Goal: Check status

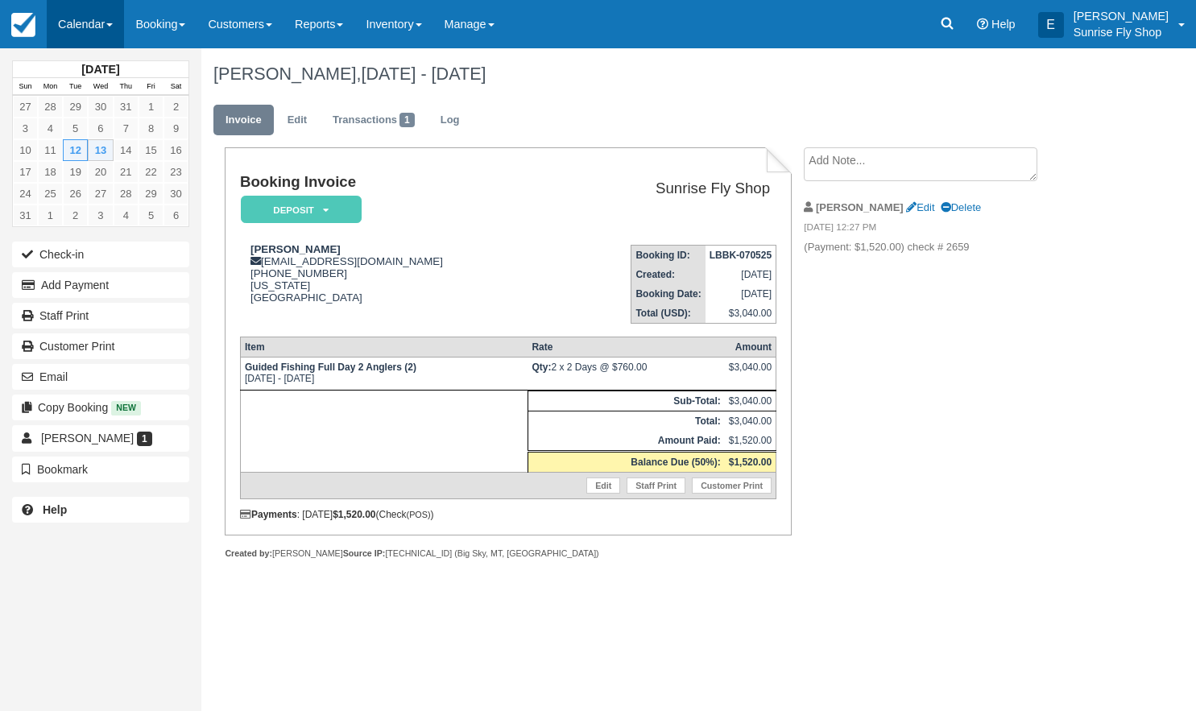
scroll to position [0, 1]
click at [81, 24] on link "Calendar" at bounding box center [85, 24] width 77 height 48
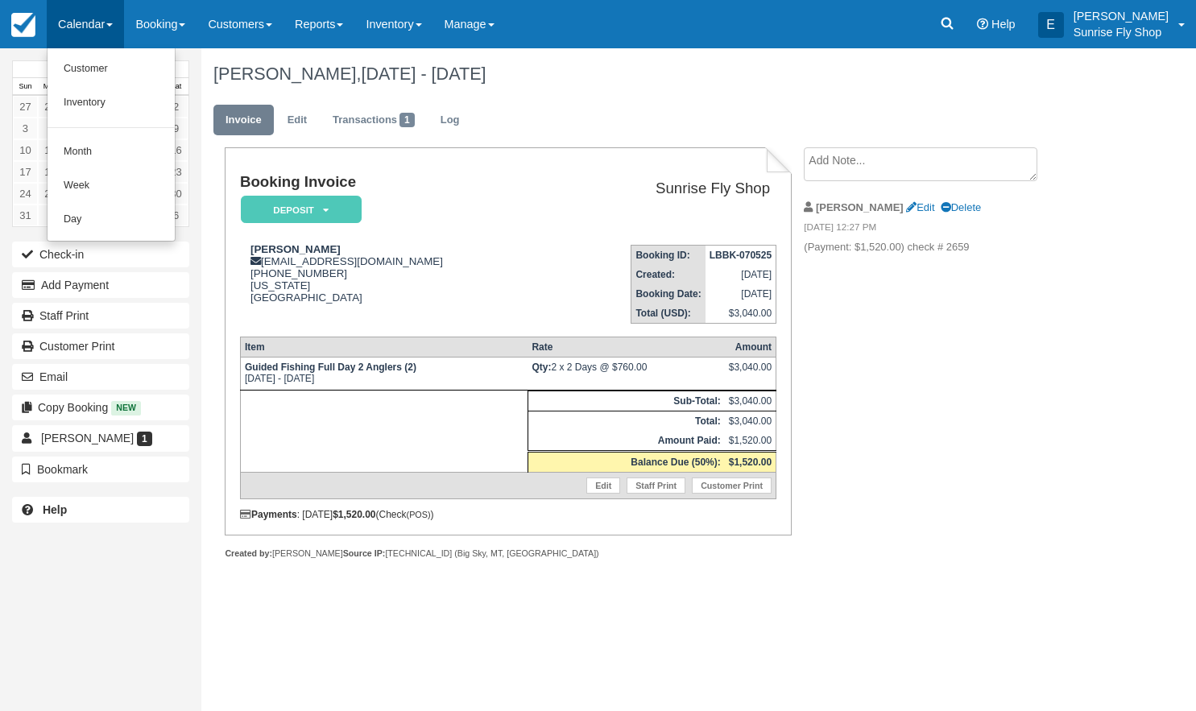
scroll to position [0, 0]
click at [105, 159] on link "Month" at bounding box center [111, 152] width 127 height 34
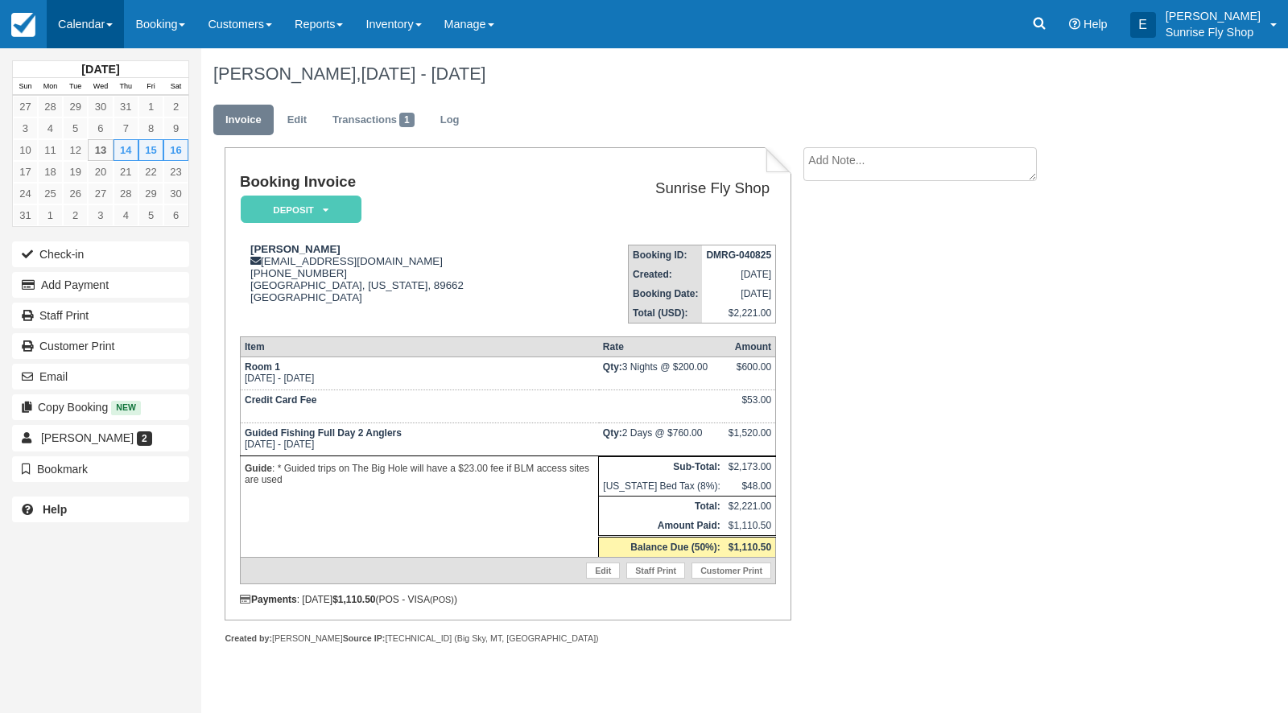
click at [100, 42] on link "Calendar" at bounding box center [85, 24] width 77 height 48
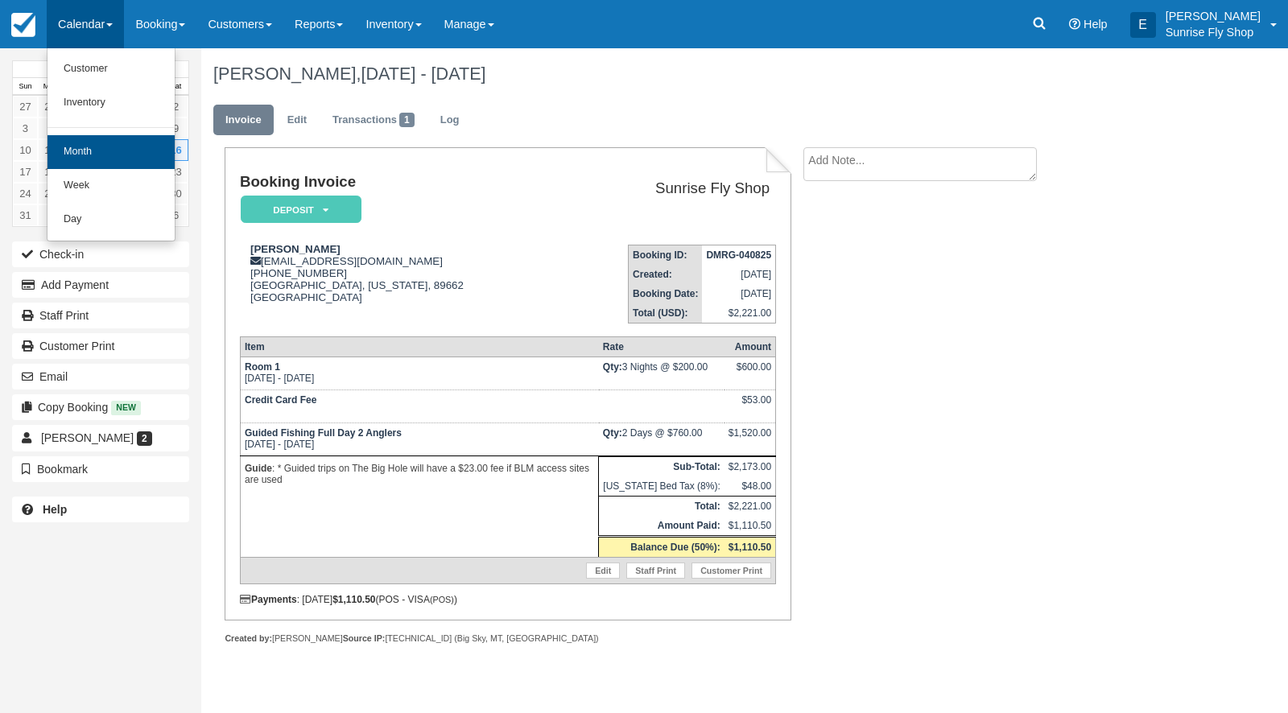
click at [108, 152] on link "Month" at bounding box center [111, 152] width 127 height 34
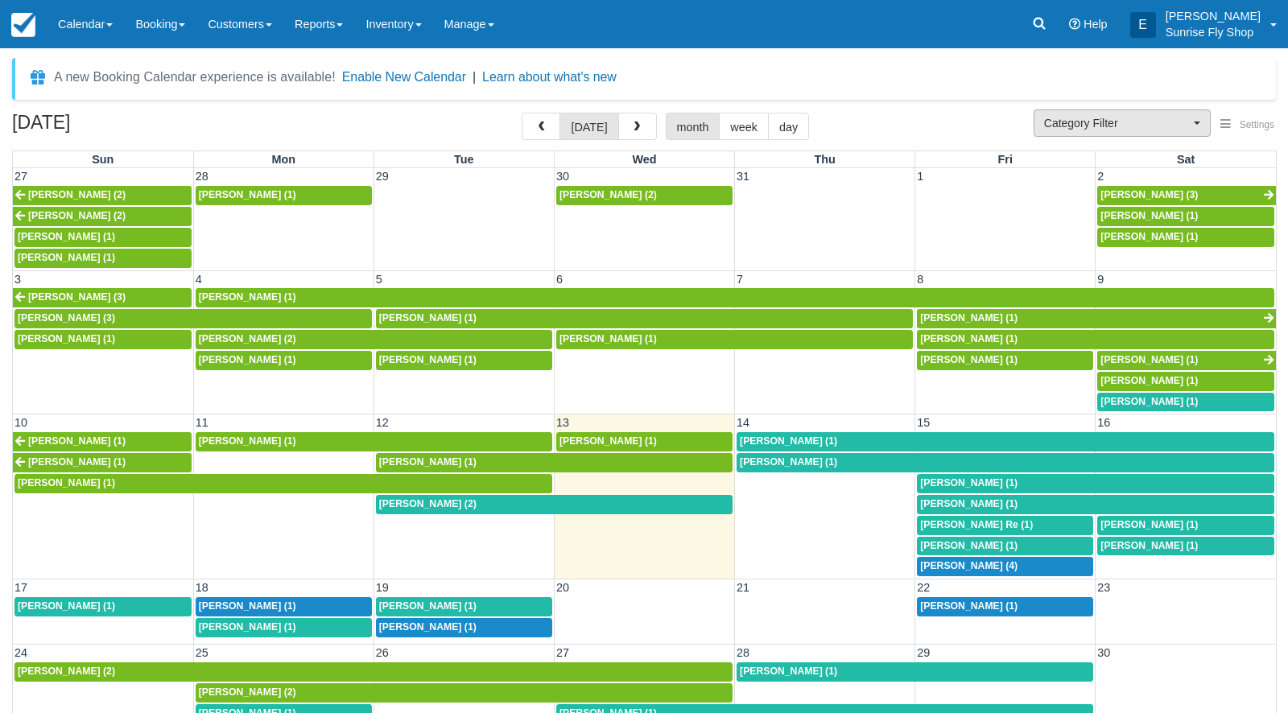
click at [1052, 125] on span "Category Filter" at bounding box center [1117, 123] width 146 height 16
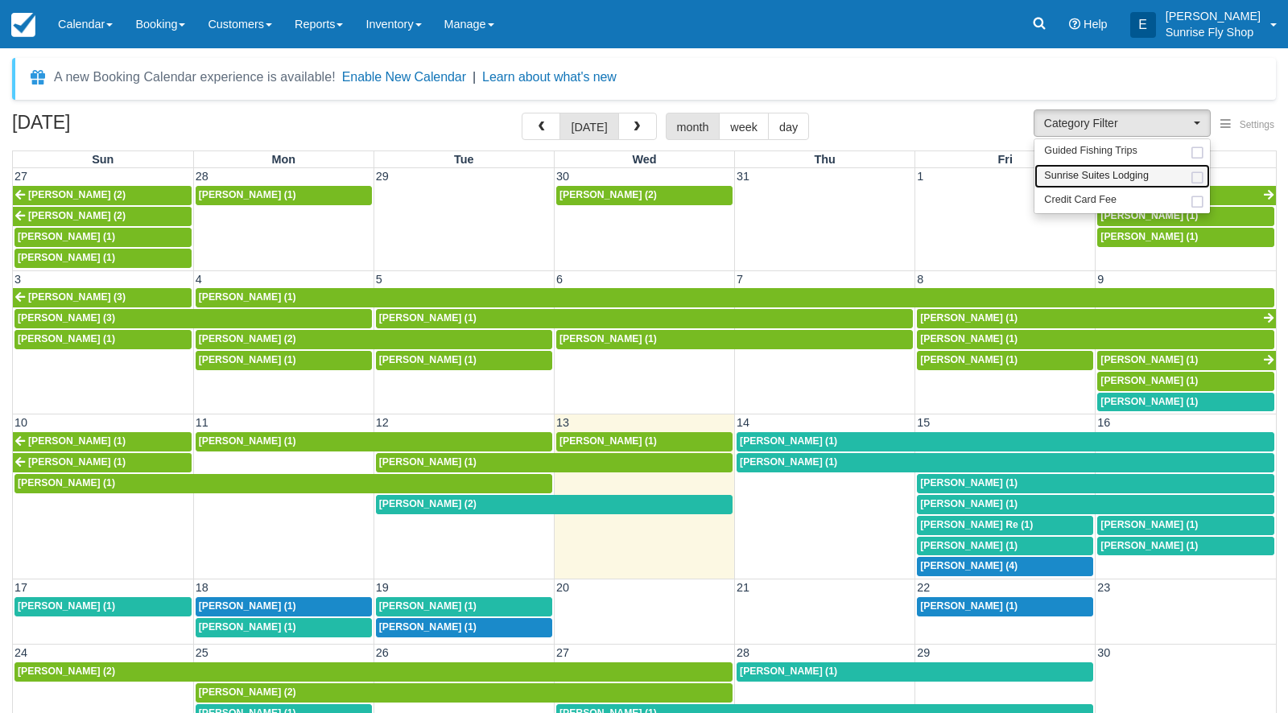
click at [1051, 169] on span "Sunrise Suites Lodging" at bounding box center [1096, 176] width 105 height 14
select select "1"
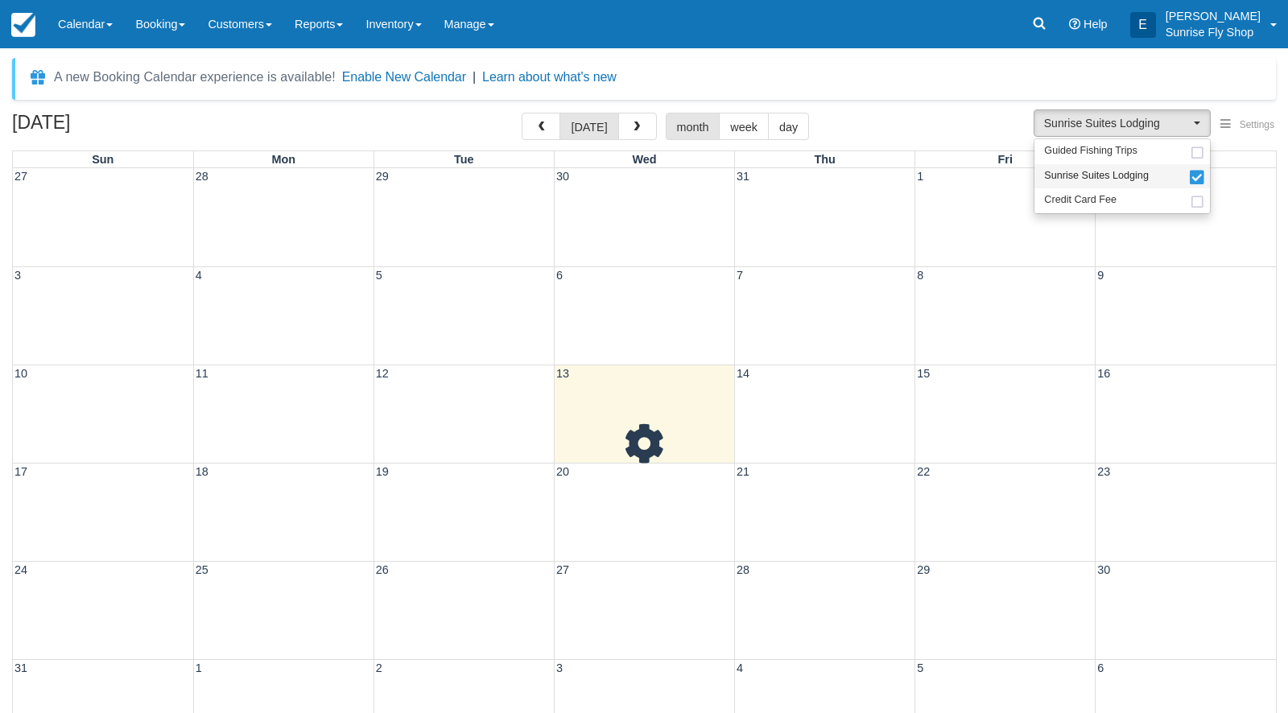
scroll to position [14, 0]
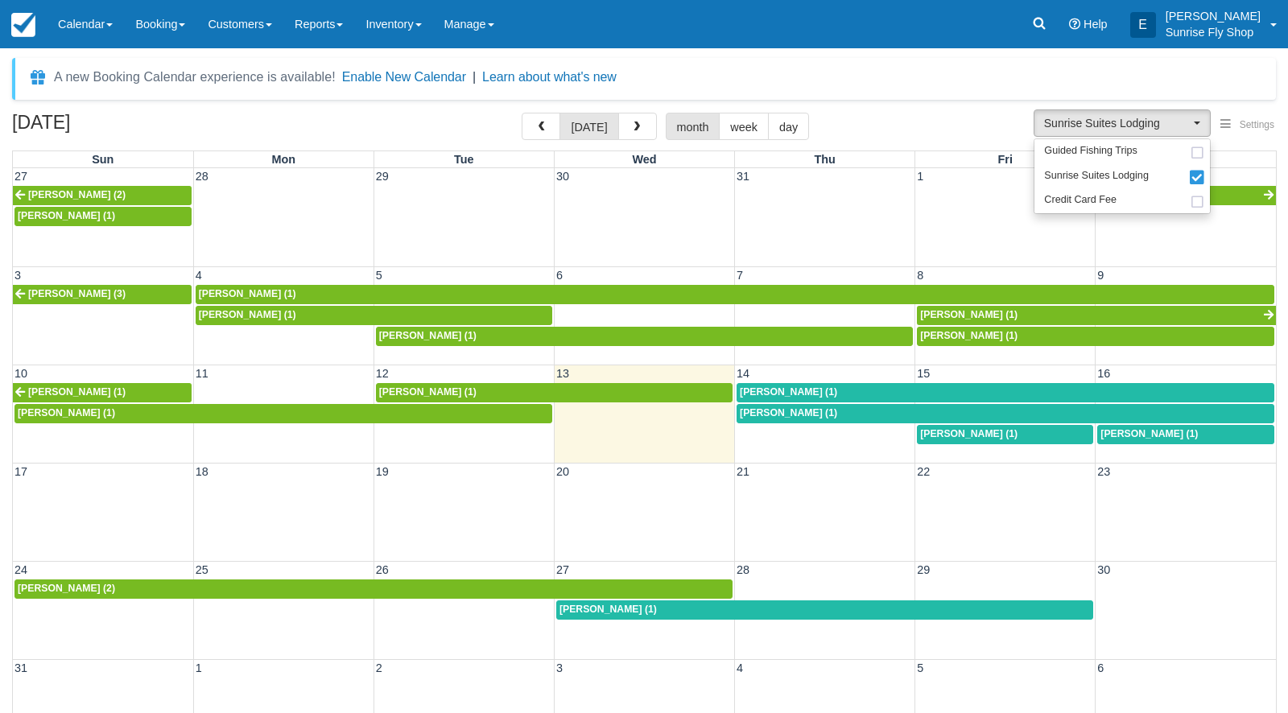
click at [765, 392] on span "[PERSON_NAME] (1)" at bounding box center [788, 391] width 97 height 11
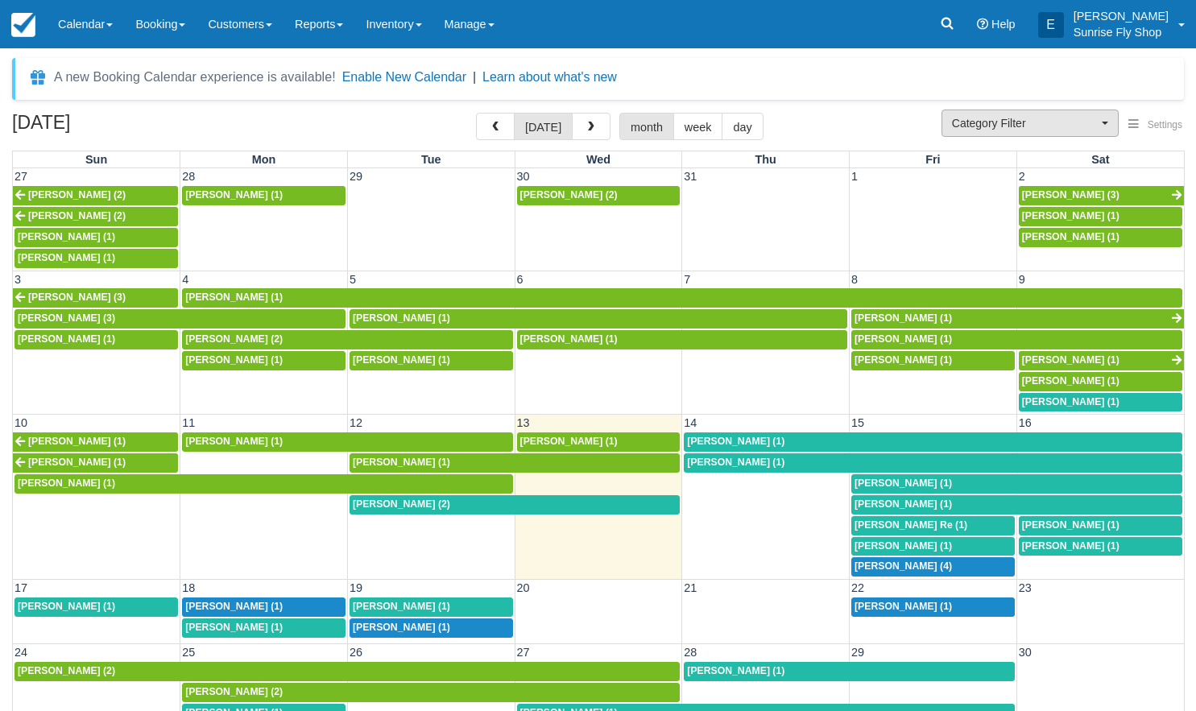
click at [1032, 130] on span "Category Filter" at bounding box center [1025, 123] width 146 height 16
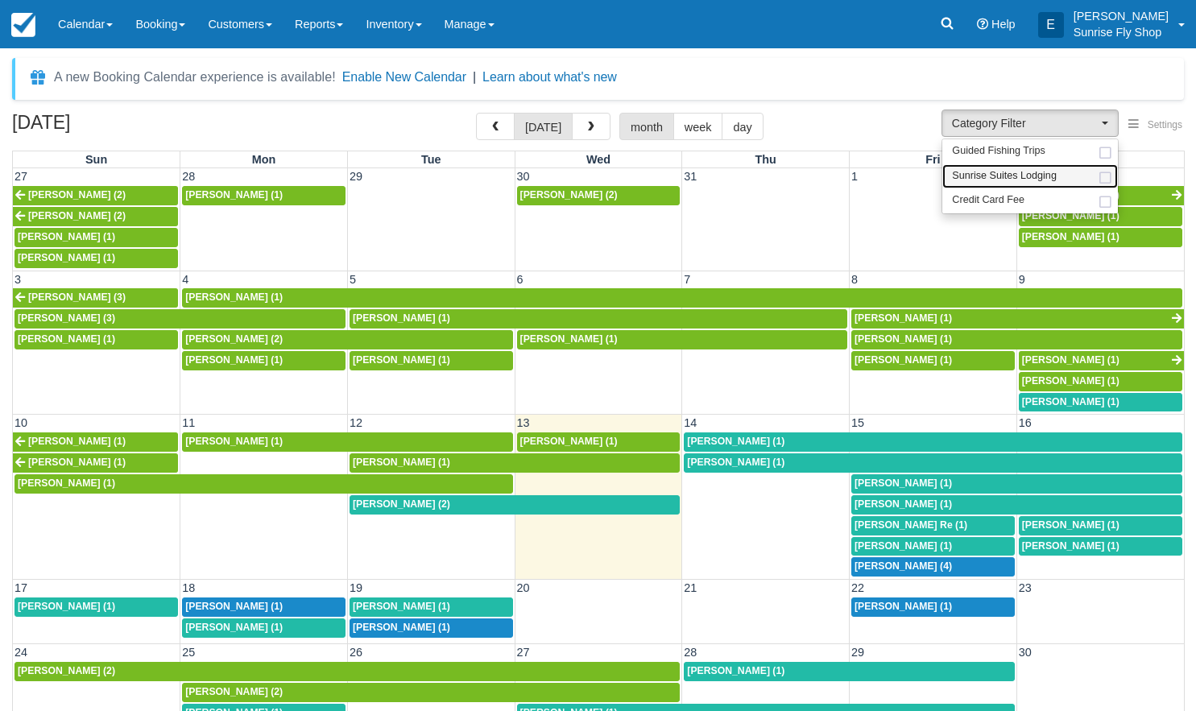
click at [1012, 177] on span "Sunrise Suites Lodging" at bounding box center [1004, 176] width 105 height 14
select select "1"
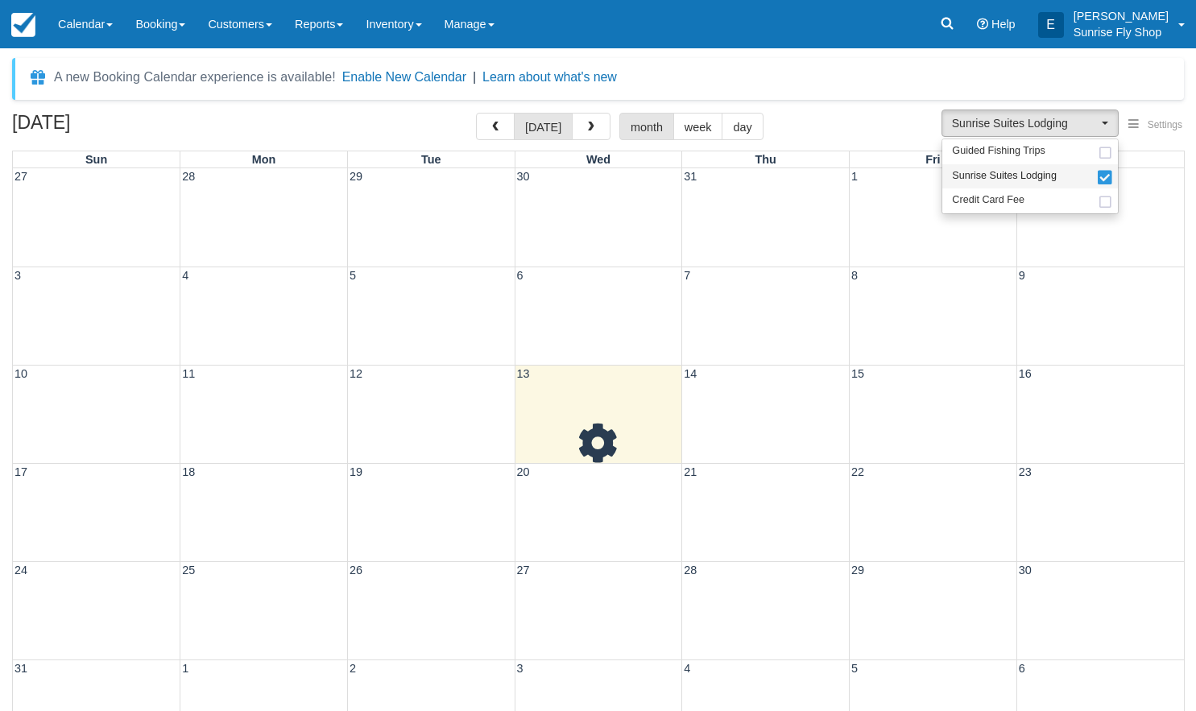
scroll to position [14, 0]
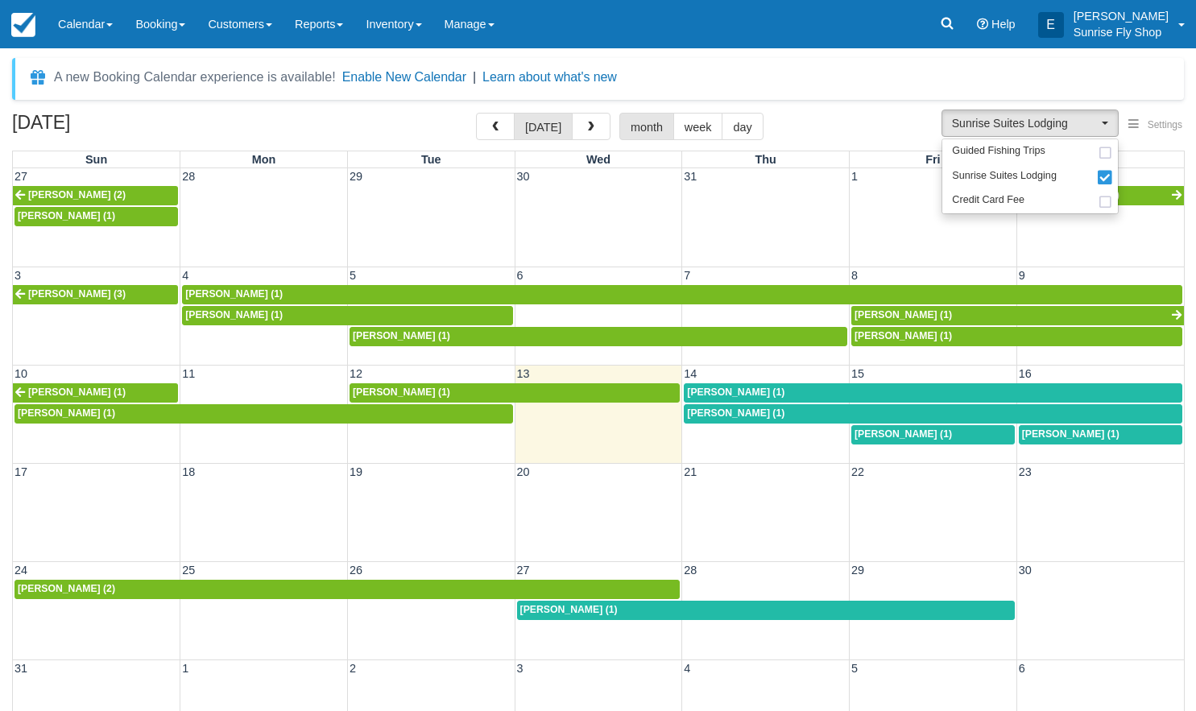
click at [727, 411] on span "John Beritzhoff (1)" at bounding box center [735, 412] width 97 height 11
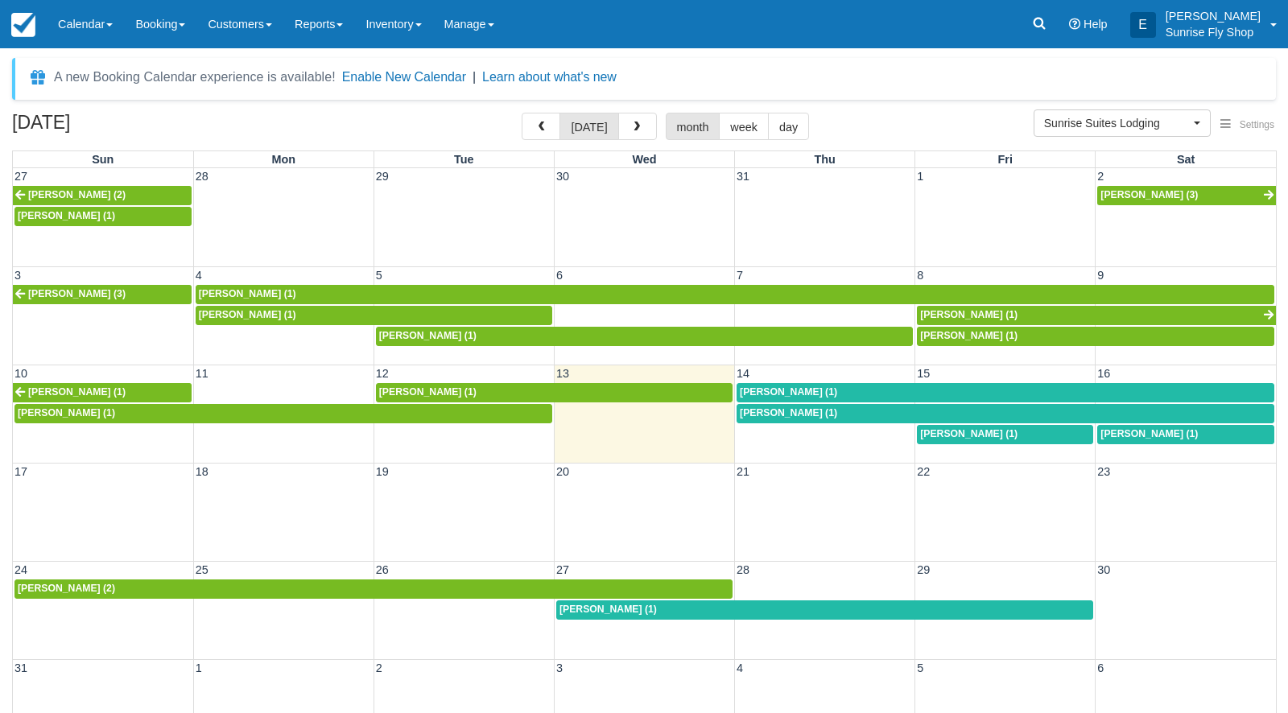
click at [758, 410] on span "John Beritzhoff (1)" at bounding box center [788, 412] width 97 height 11
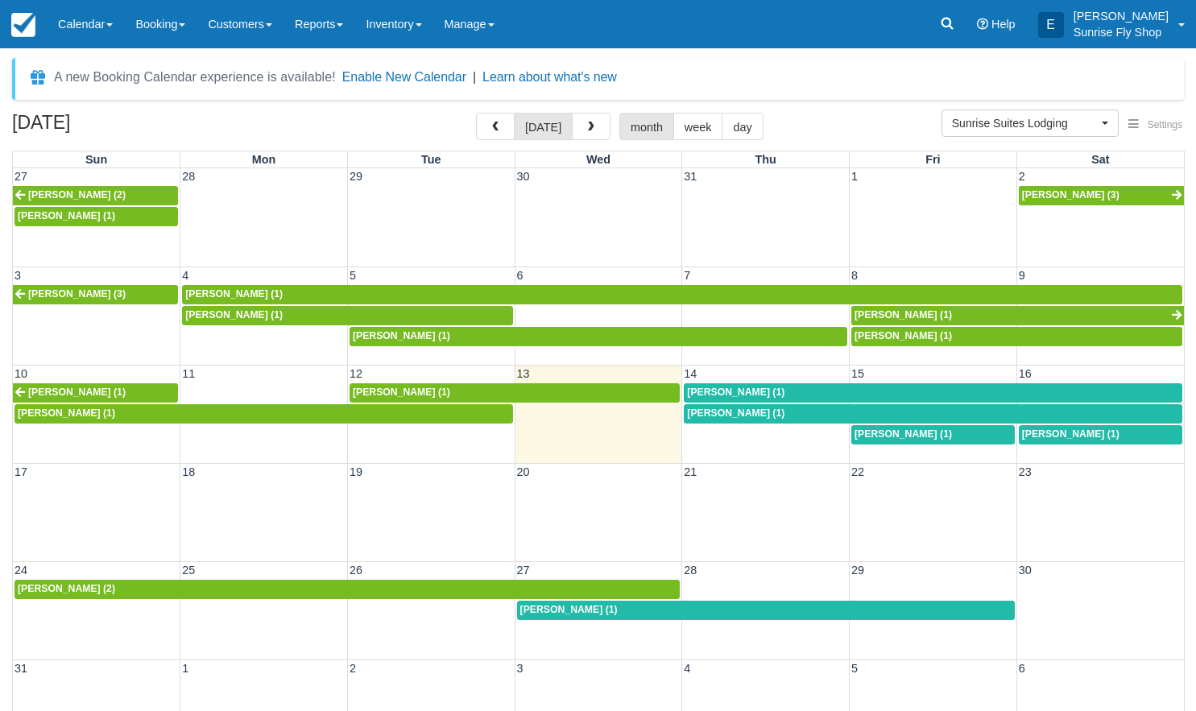
click at [743, 386] on span "[PERSON_NAME] (1)" at bounding box center [735, 391] width 97 height 11
click at [751, 413] on span "John Beritzhoff (1)" at bounding box center [735, 412] width 97 height 11
